Goal: Task Accomplishment & Management: Use online tool/utility

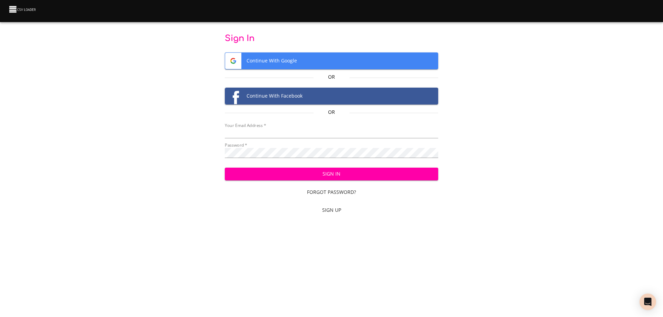
type input "[EMAIL_ADDRESS][DOMAIN_NAME]"
click at [329, 172] on span "Sign In" at bounding box center [331, 174] width 203 height 9
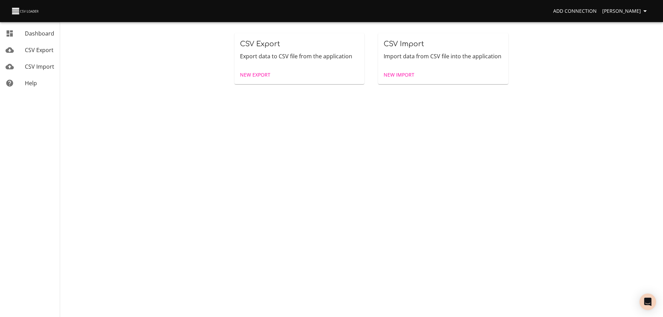
click at [403, 71] on span "New Import" at bounding box center [399, 75] width 31 height 9
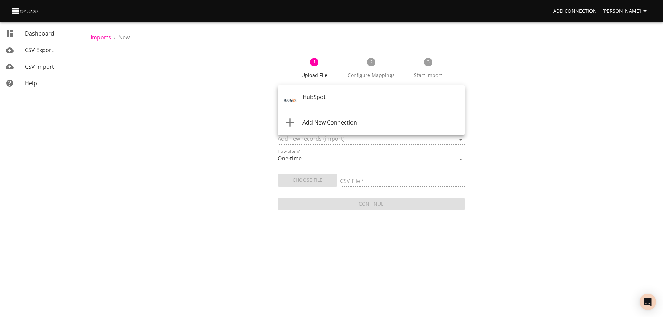
click at [356, 97] on body "Add Connection Wayne Dashboard CSV Export CSV Import Help Imports › New 1 Uploa…" at bounding box center [331, 158] width 663 height 317
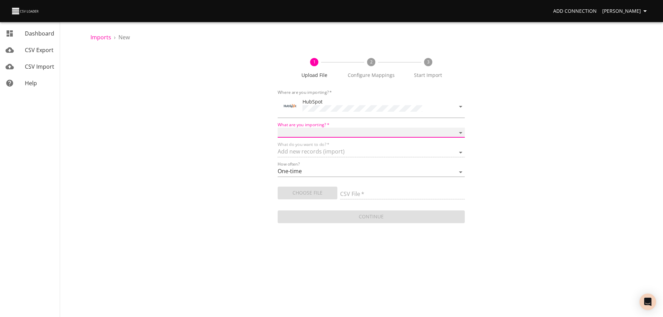
click at [335, 130] on select "Calls Companies Contacts Deals Emails Line items Meetings Notes Products Tasks …" at bounding box center [371, 133] width 187 height 10
select select "deals"
click at [278, 128] on select "Calls Companies Contacts Deals Emails Line items Meetings Notes Products Tasks …" at bounding box center [371, 133] width 187 height 10
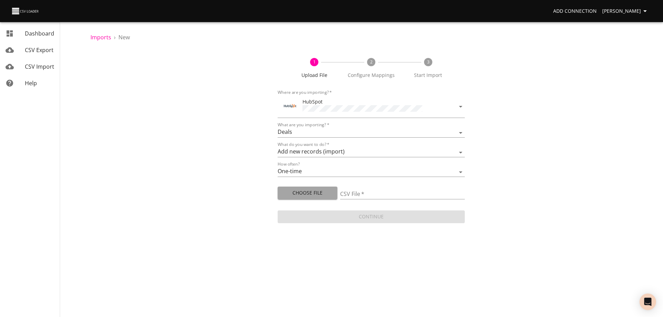
click at [310, 193] on span "Choose File" at bounding box center [307, 193] width 49 height 9
type input "Doctor Daily Sales 10082025.csv"
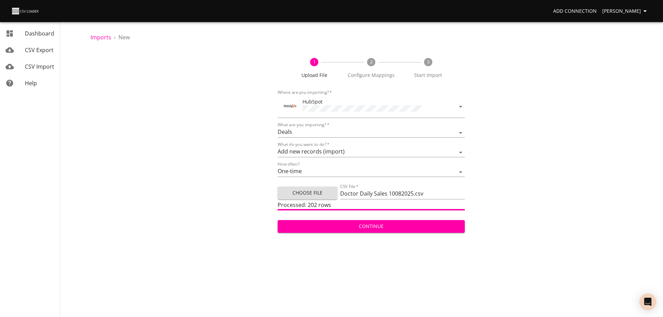
click at [366, 223] on span "Continue" at bounding box center [371, 226] width 176 height 9
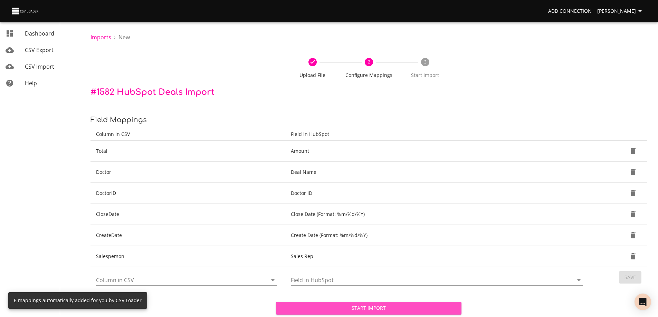
click at [371, 309] on span "Start Import" at bounding box center [368, 308] width 174 height 9
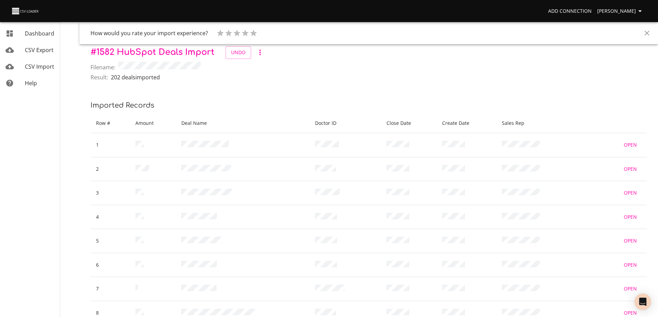
scroll to position [1, 0]
